Goal: Task Accomplishment & Management: Use online tool/utility

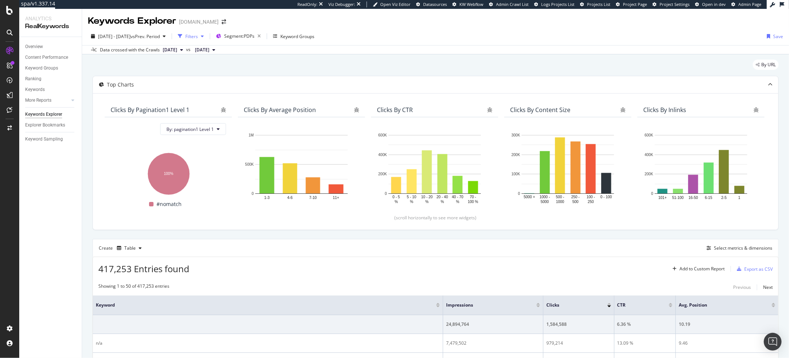
click at [207, 39] on div "Filters" at bounding box center [191, 36] width 32 height 11
